Goal: Check status: Check status

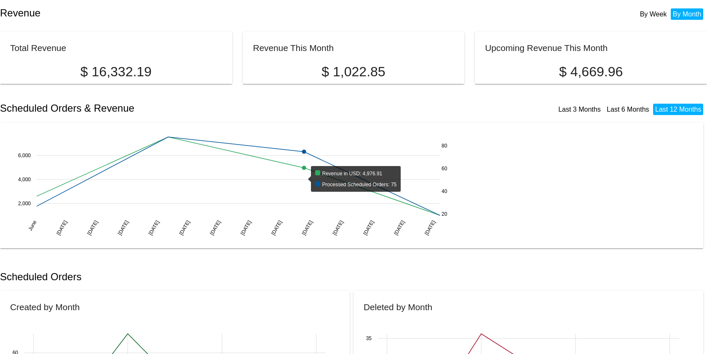
scroll to position [2, 0]
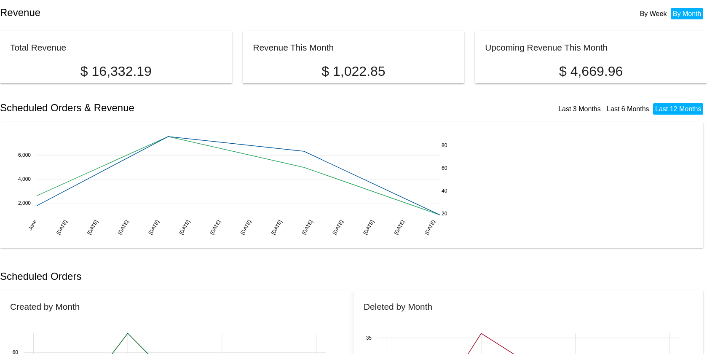
click at [618, 111] on link "Last 6 Months" at bounding box center [628, 108] width 43 height 7
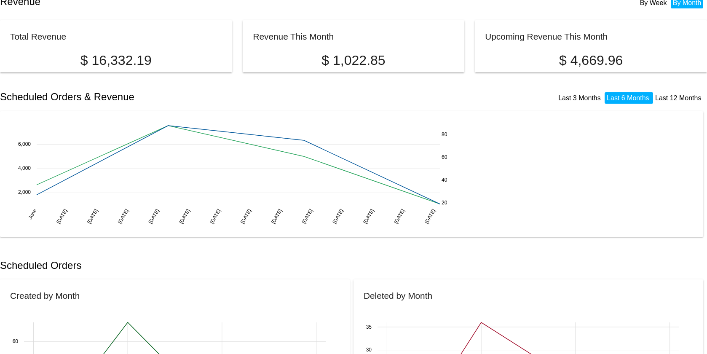
scroll to position [0, 0]
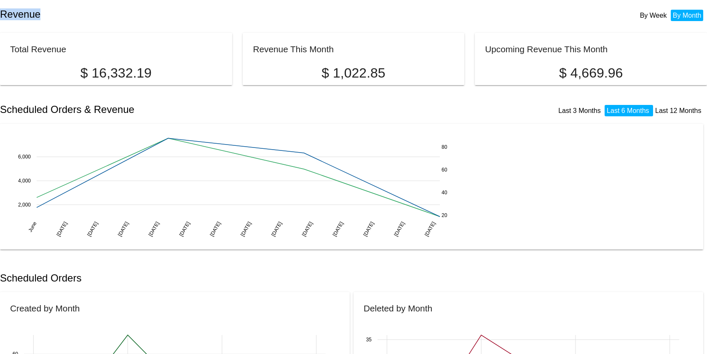
drag, startPoint x: 0, startPoint y: 13, endPoint x: 73, endPoint y: 15, distance: 72.9
click at [73, 15] on h2 "Revenue" at bounding box center [176, 14] width 353 height 12
click at [78, 14] on h2 "Revenue" at bounding box center [176, 14] width 353 height 12
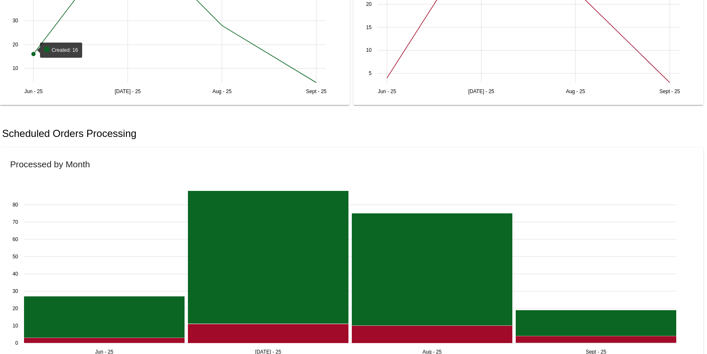
scroll to position [459, 0]
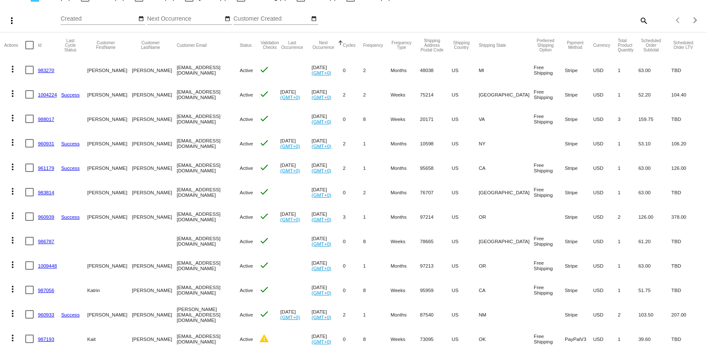
scroll to position [269, 0]
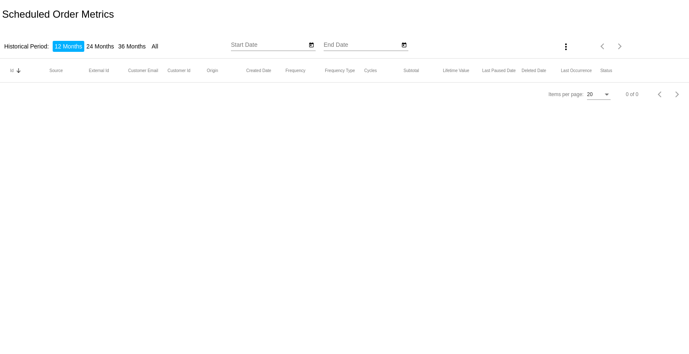
type input "[DATE]"
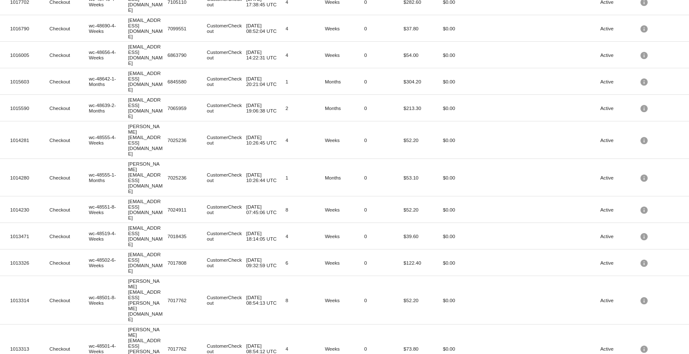
scroll to position [173, 0]
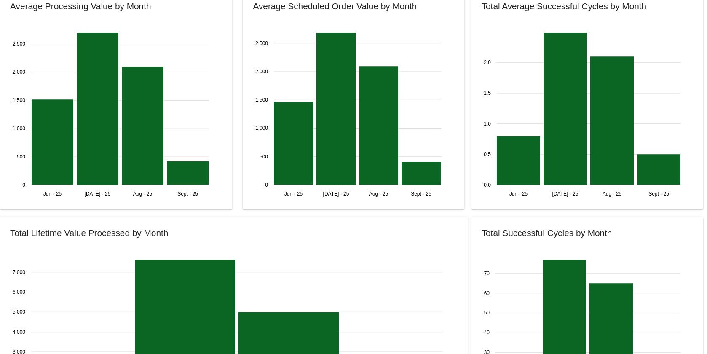
scroll to position [867, 0]
